Goal: Navigation & Orientation: Find specific page/section

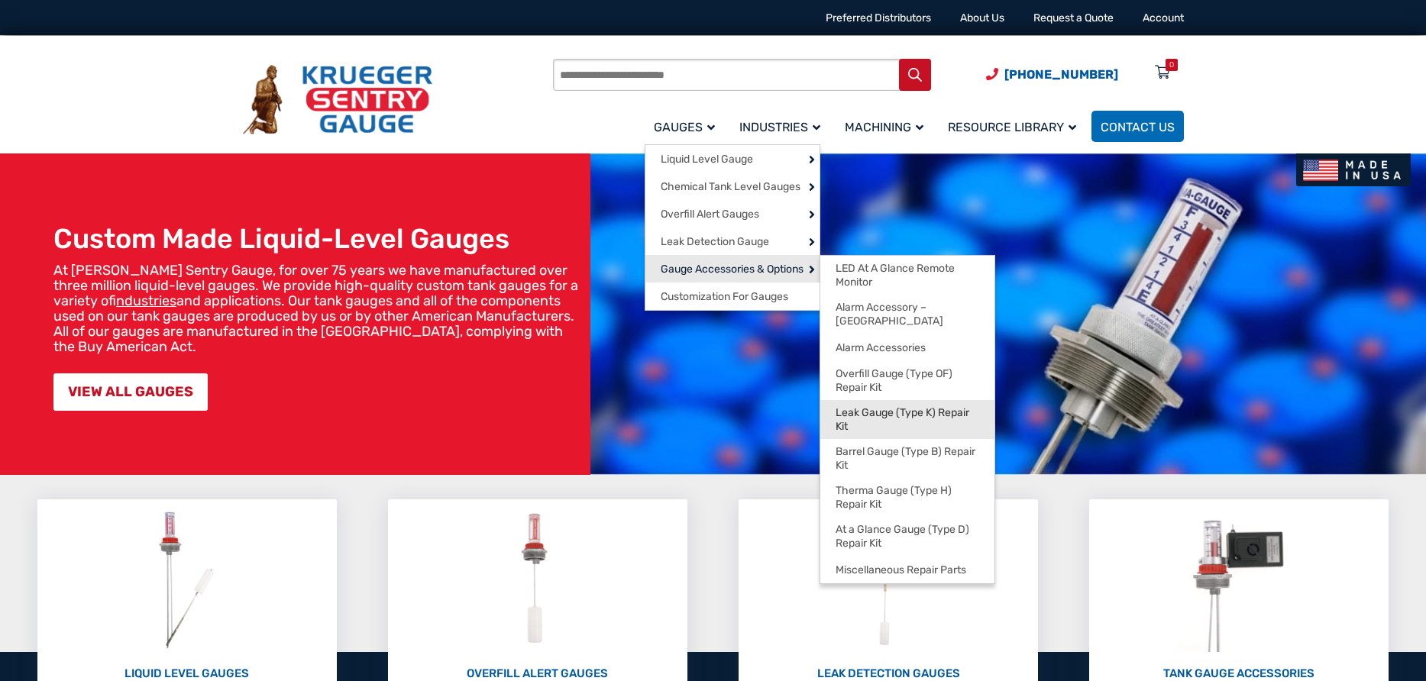
click at [908, 406] on span "Leak Gauge (Type K) Repair Kit" at bounding box center [908, 419] width 144 height 27
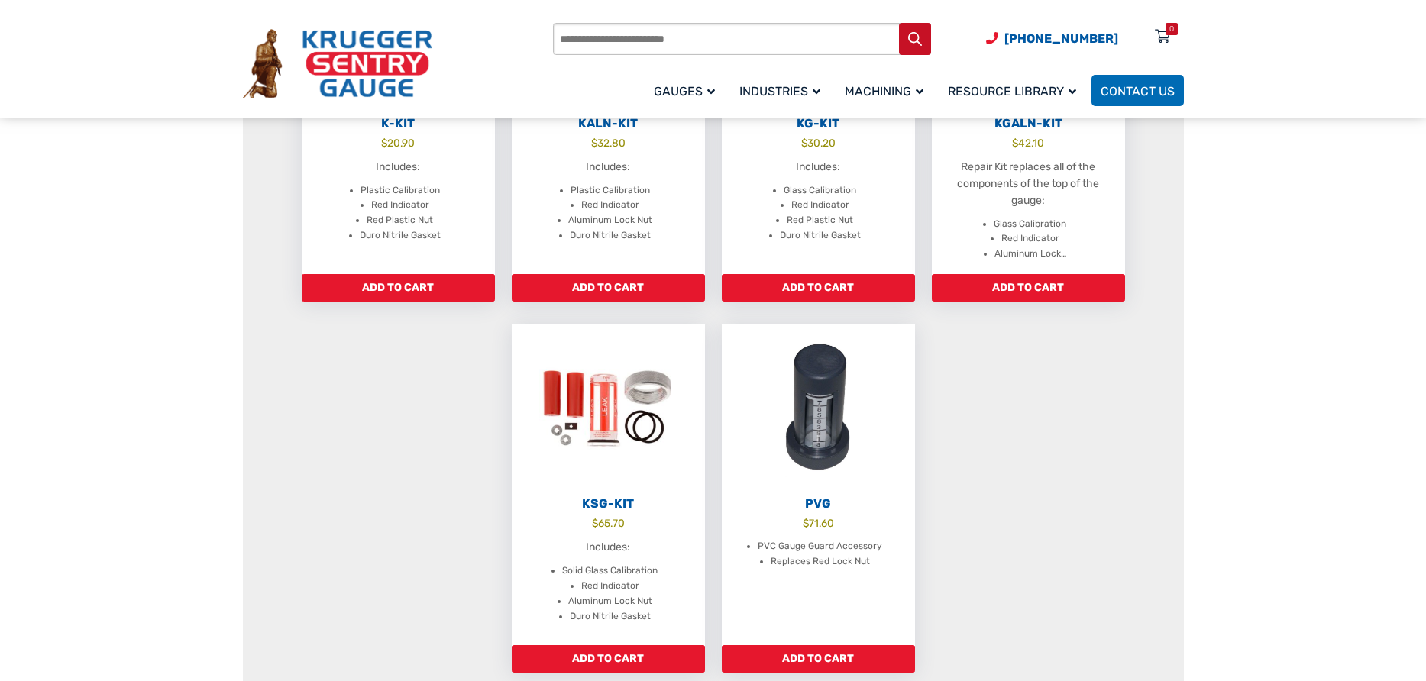
scroll to position [458, 0]
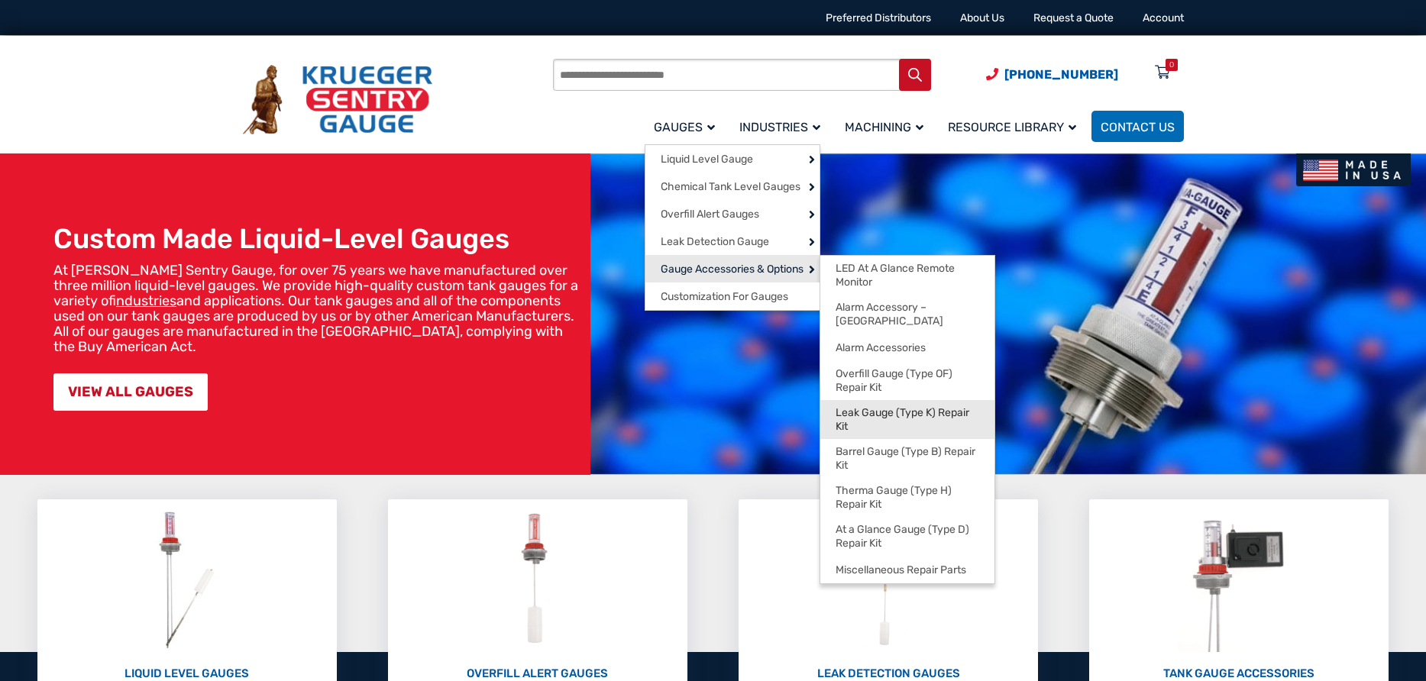
click at [872, 408] on span "Leak Gauge (Type K) Repair Kit" at bounding box center [908, 419] width 144 height 27
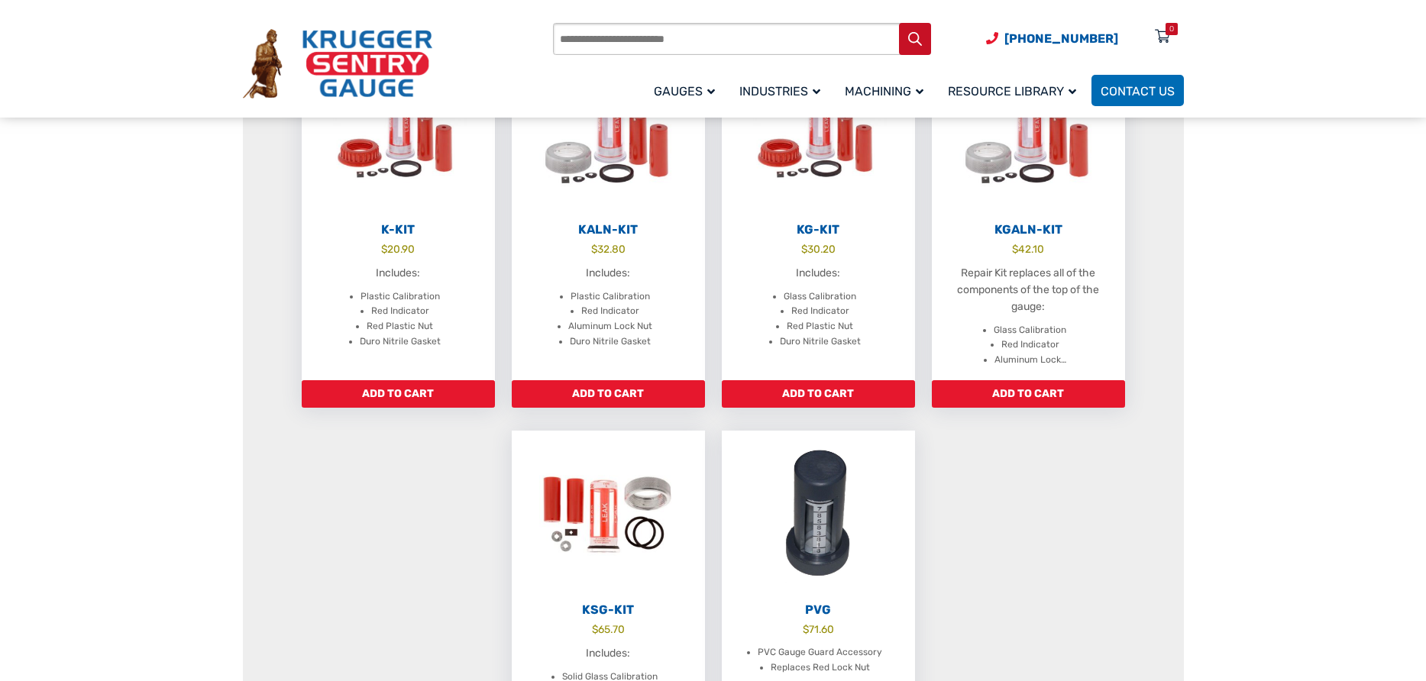
scroll to position [458, 0]
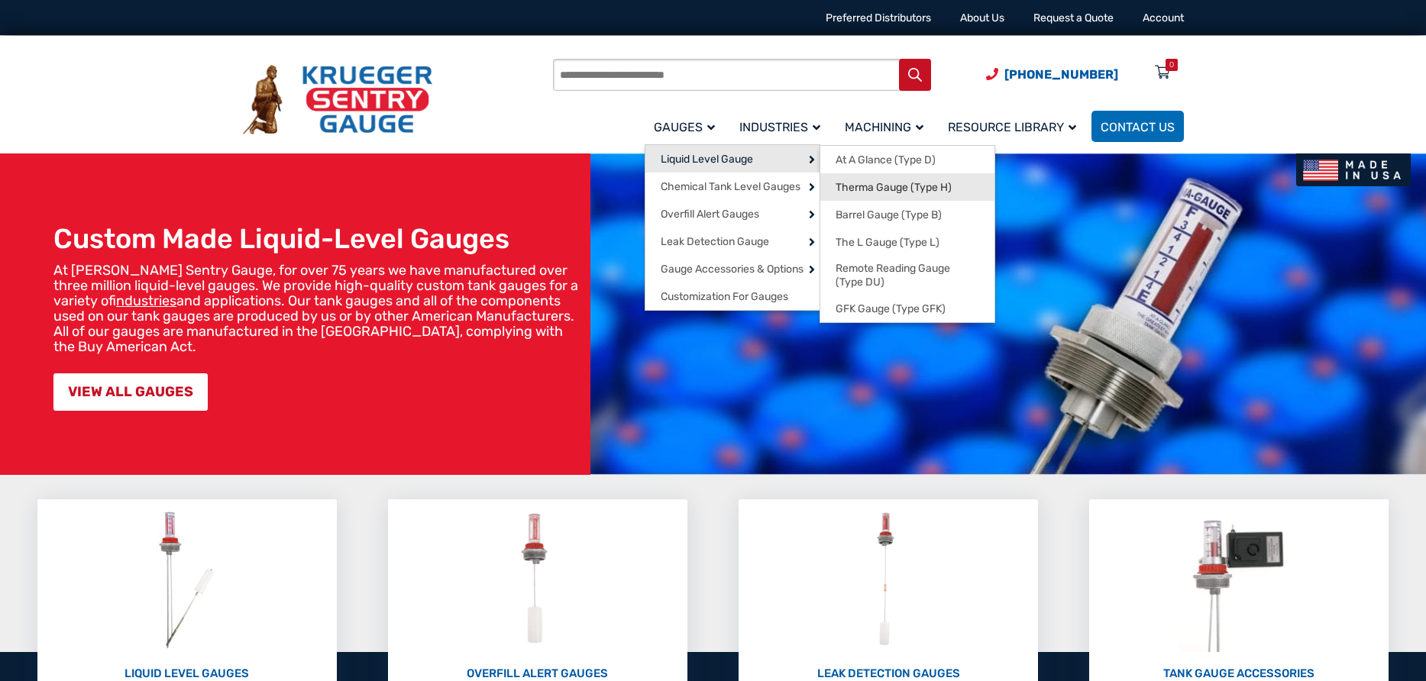
click at [898, 188] on span "Therma Gauge (Type H)" at bounding box center [894, 188] width 116 height 14
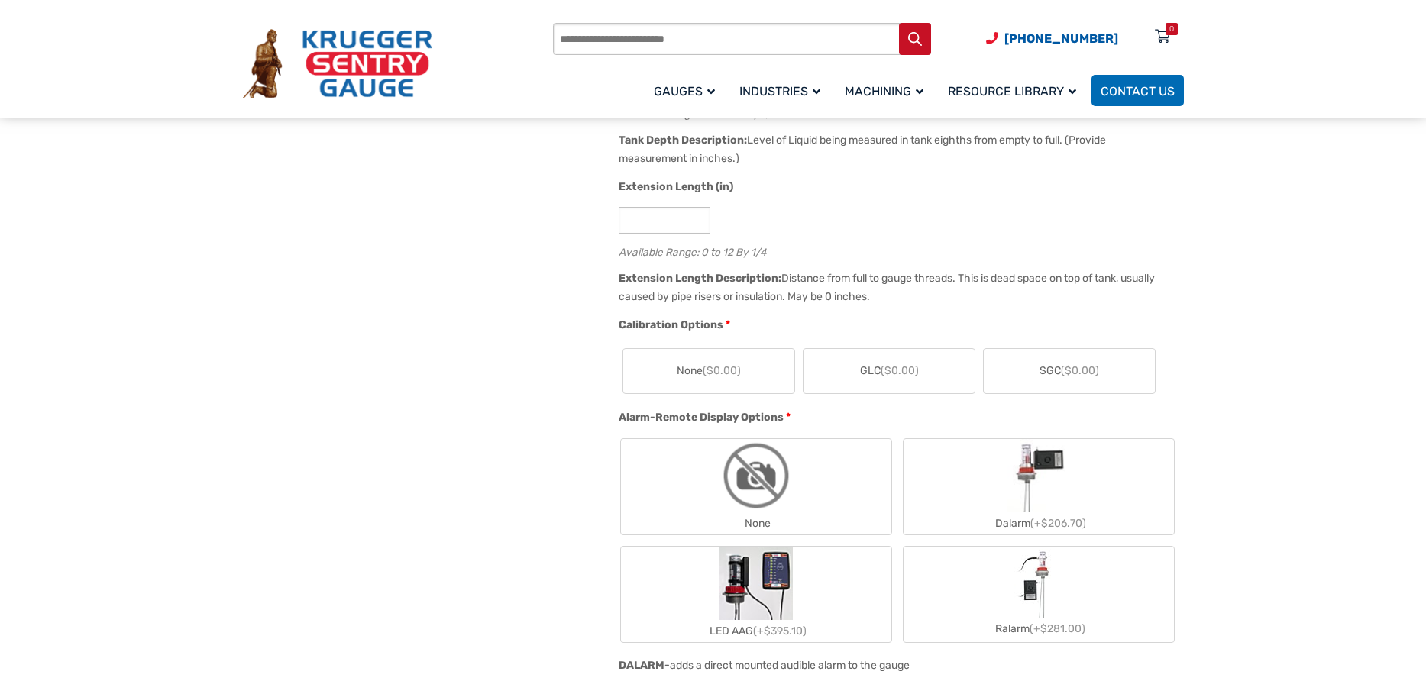
scroll to position [688, 0]
